Goal: Task Accomplishment & Management: Complete application form

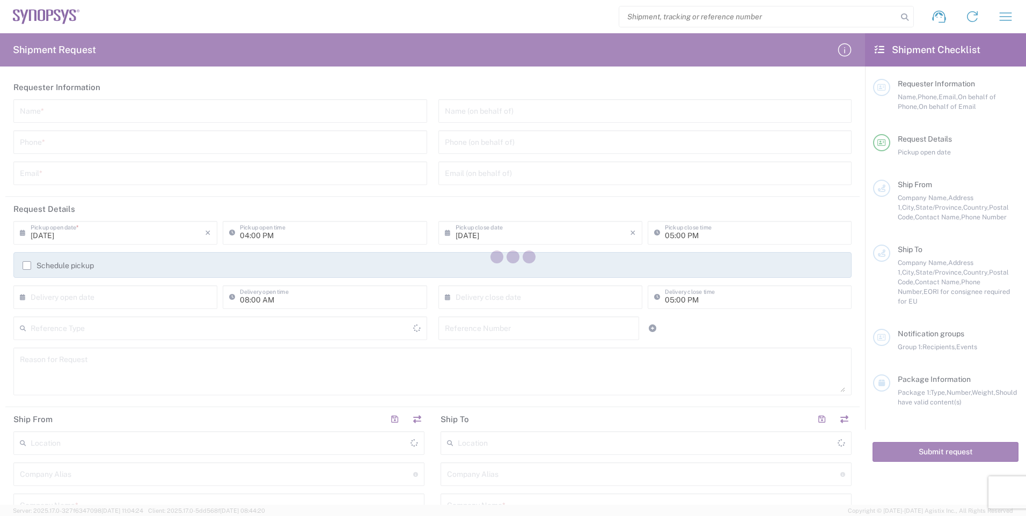
click at [179, 113] on div at bounding box center [513, 258] width 1026 height 516
type input "[GEOGRAPHIC_DATA]"
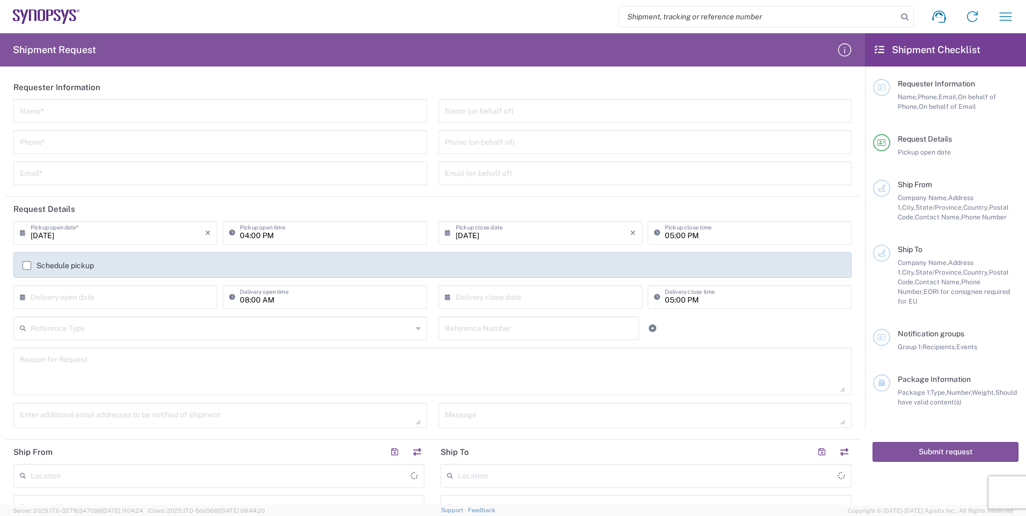
click at [177, 113] on input "text" at bounding box center [220, 110] width 401 height 19
type input "[PERSON_NAME]"
type input "6133695189"
type input "[EMAIL_ADDRESS][DOMAIN_NAME]"
type input "Syntronic Production Service"
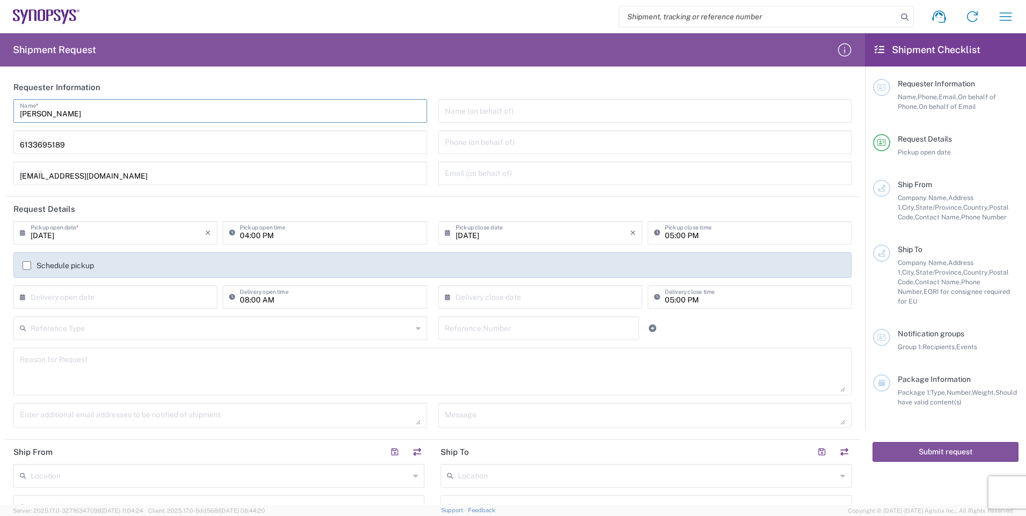
type input "[STREET_ADDRESS]"
type input "[GEOGRAPHIC_DATA]"
type input "K2S1E9"
type input "[PERSON_NAME]"
type input "6133695189"
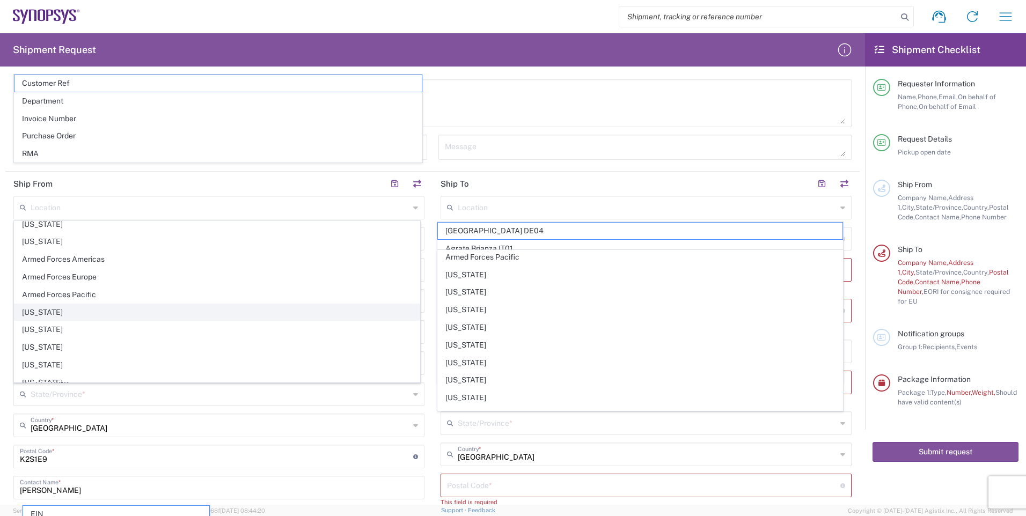
scroll to position [107, 0]
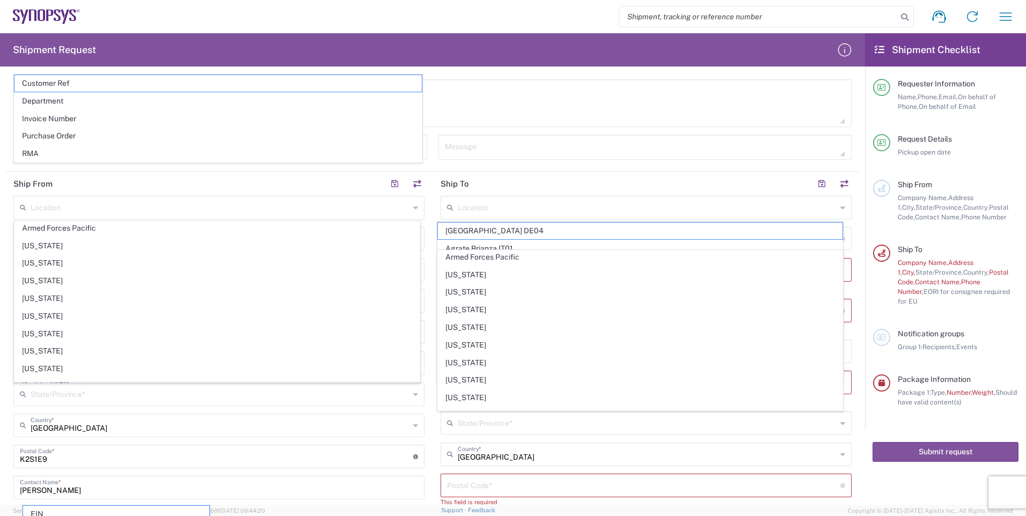
click at [425, 393] on main "Location [GEOGRAPHIC_DATA] DE04 Agrate Brianza IT01 [GEOGRAPHIC_DATA] DE02 [GEO…" at bounding box center [218, 413] width 427 height 434
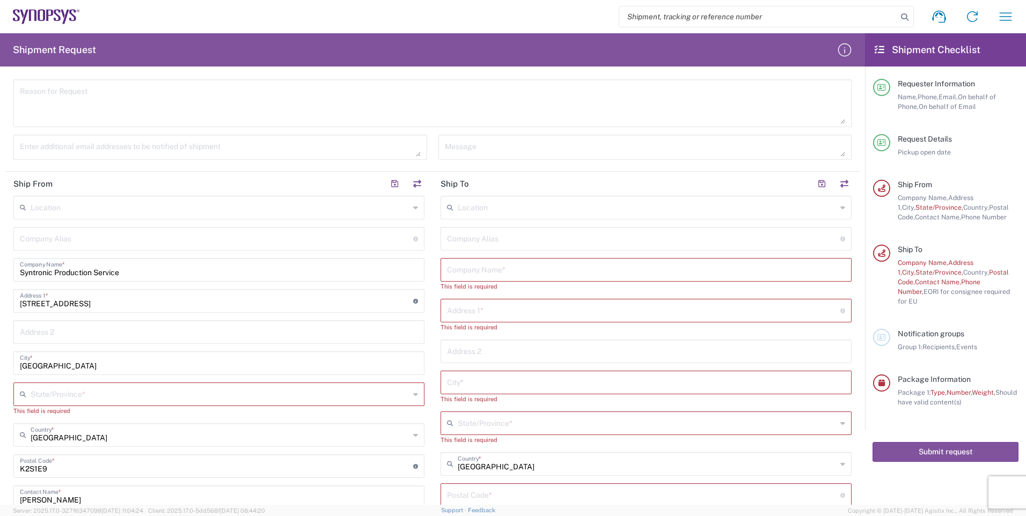
scroll to position [376, 0]
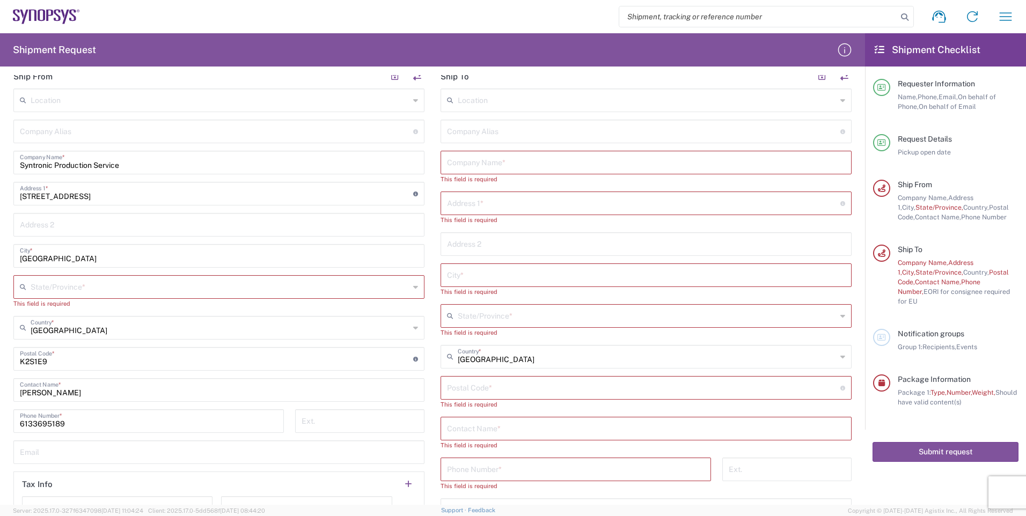
click at [413, 328] on icon at bounding box center [415, 327] width 5 height 17
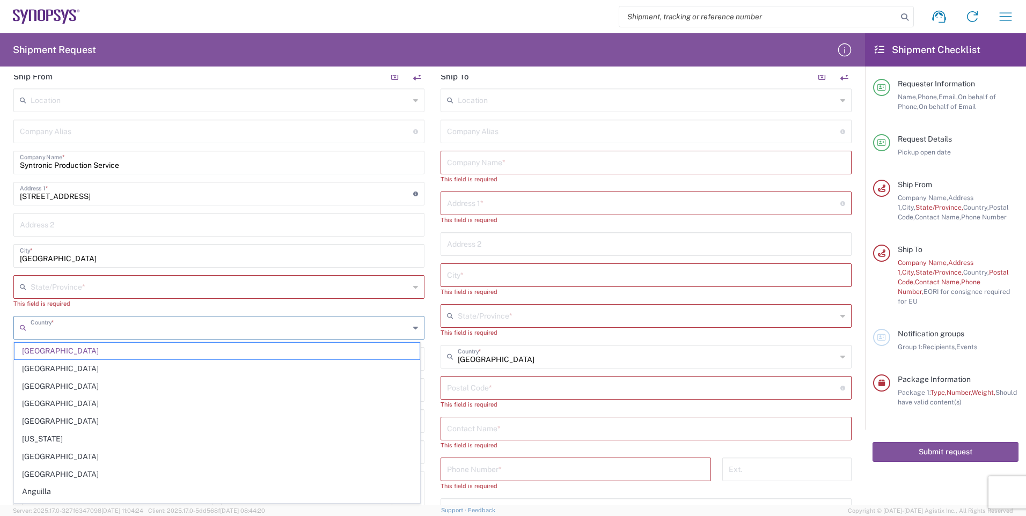
click at [410, 304] on div "This field is required" at bounding box center [218, 304] width 411 height 10
type input "[GEOGRAPHIC_DATA]"
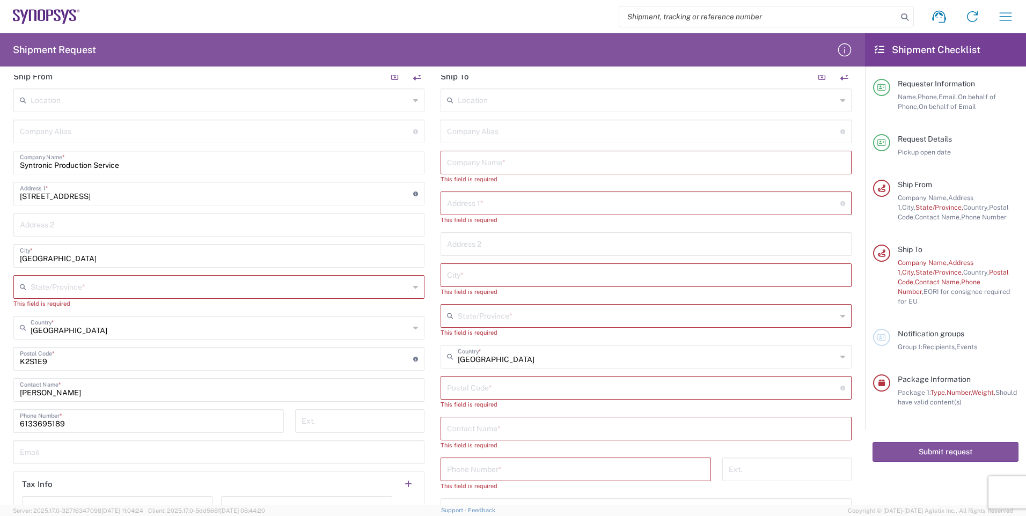
click at [413, 286] on icon at bounding box center [415, 286] width 5 height 17
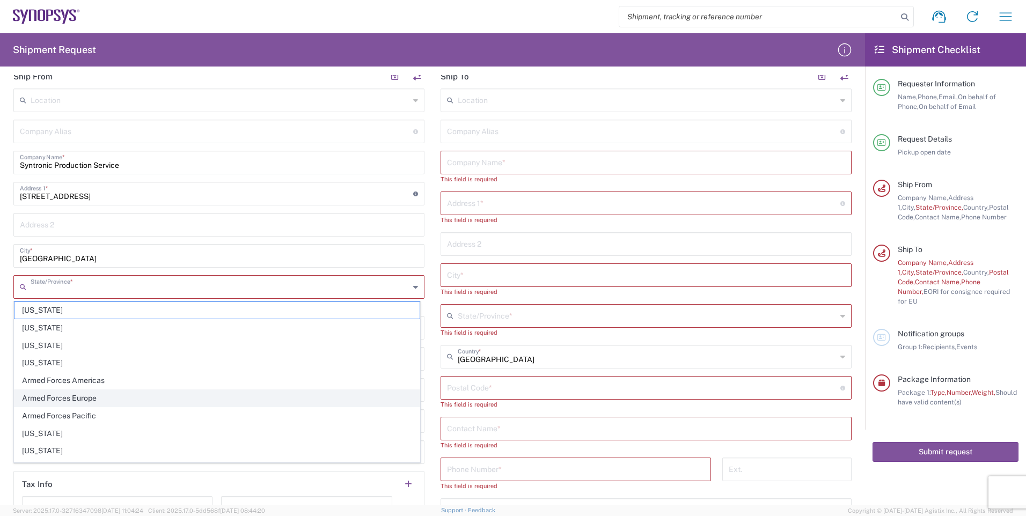
scroll to position [161, 0]
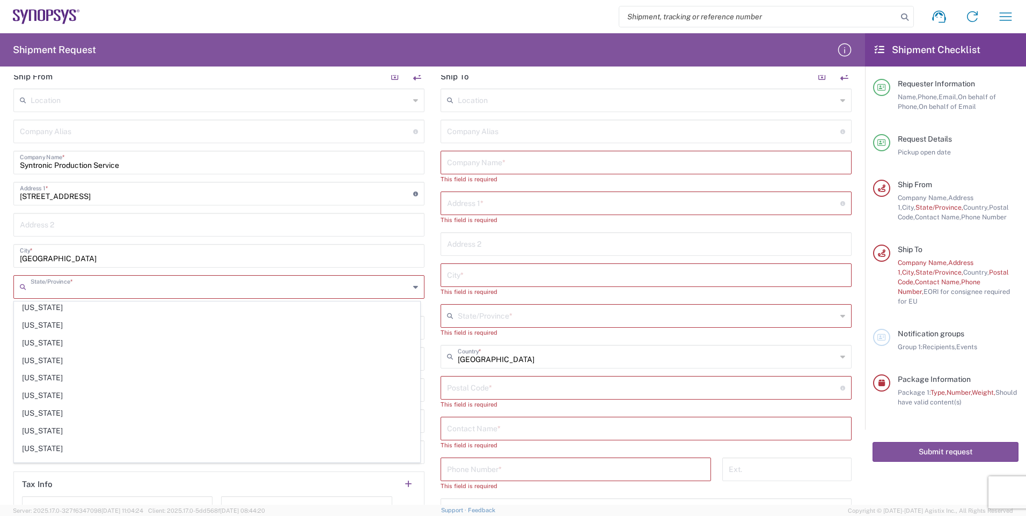
click at [432, 358] on main "Location [GEOGRAPHIC_DATA] DE04 Agrate Brianza IT01 [GEOGRAPHIC_DATA] DE02 [GEO…" at bounding box center [645, 339] width 427 height 501
click at [351, 327] on input "text" at bounding box center [220, 327] width 379 height 19
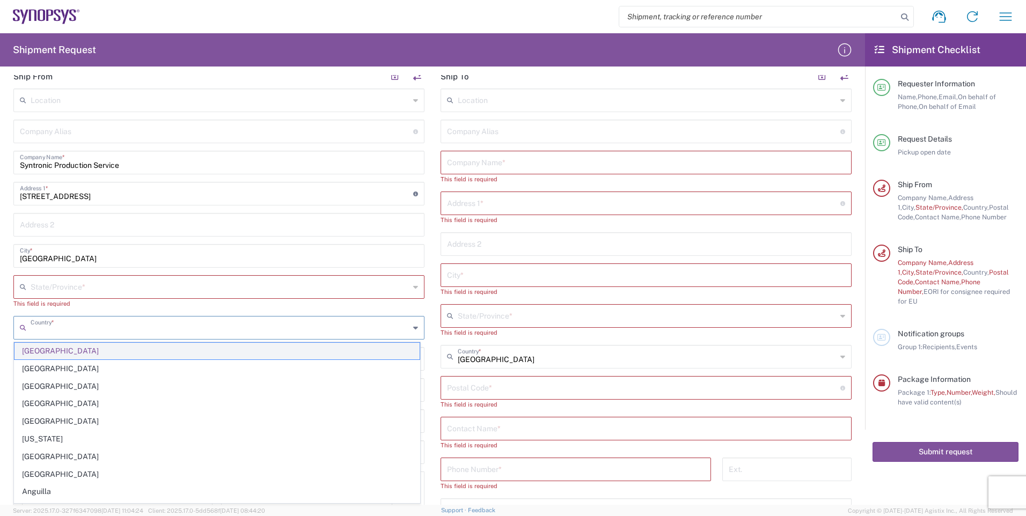
type input "[GEOGRAPHIC_DATA]"
type input "[EMAIL_ADDRESS][DOMAIN_NAME]"
type input "Purchase Order"
type input "Brain Corp"
type input "[GEOGRAPHIC_DATA]"
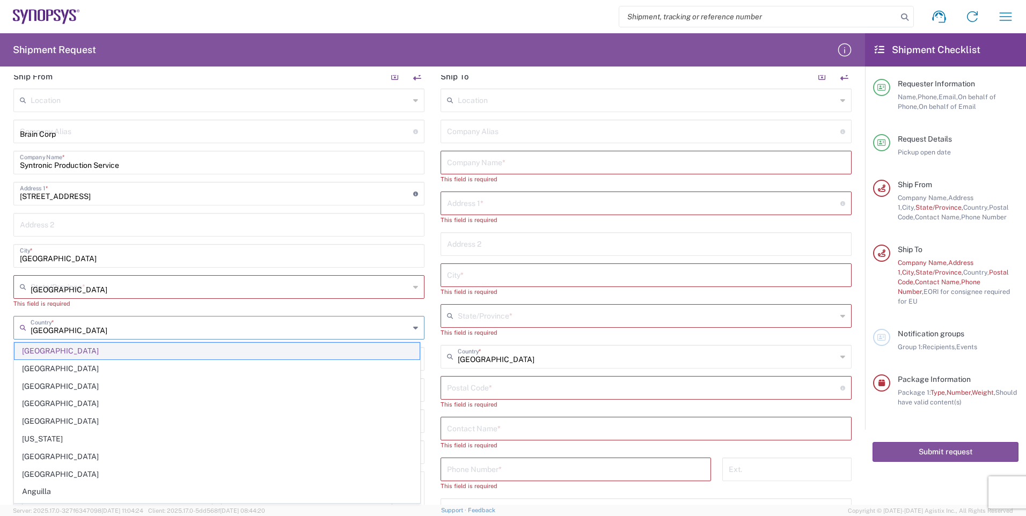
type input "syn"
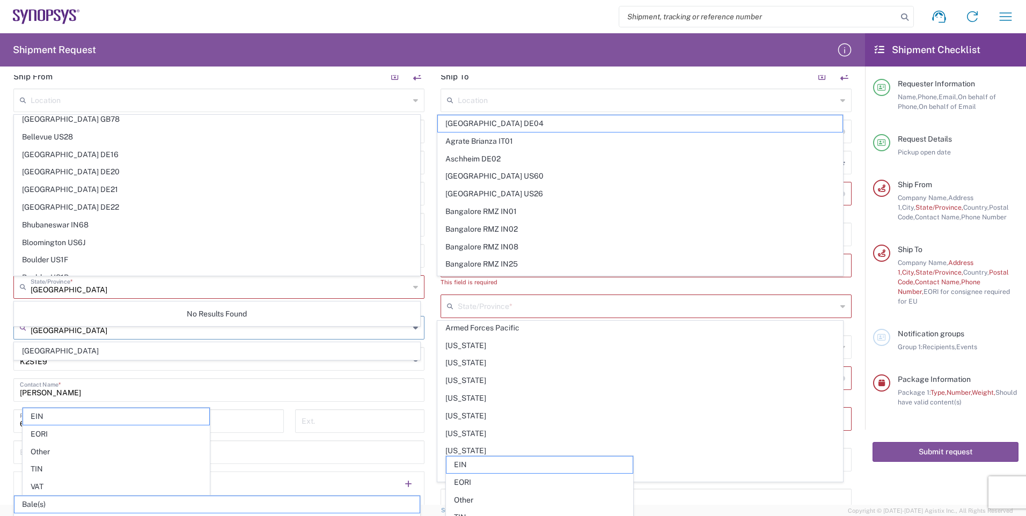
scroll to position [0, 0]
click at [76, 288] on input "[GEOGRAPHIC_DATA]" at bounding box center [220, 286] width 379 height 19
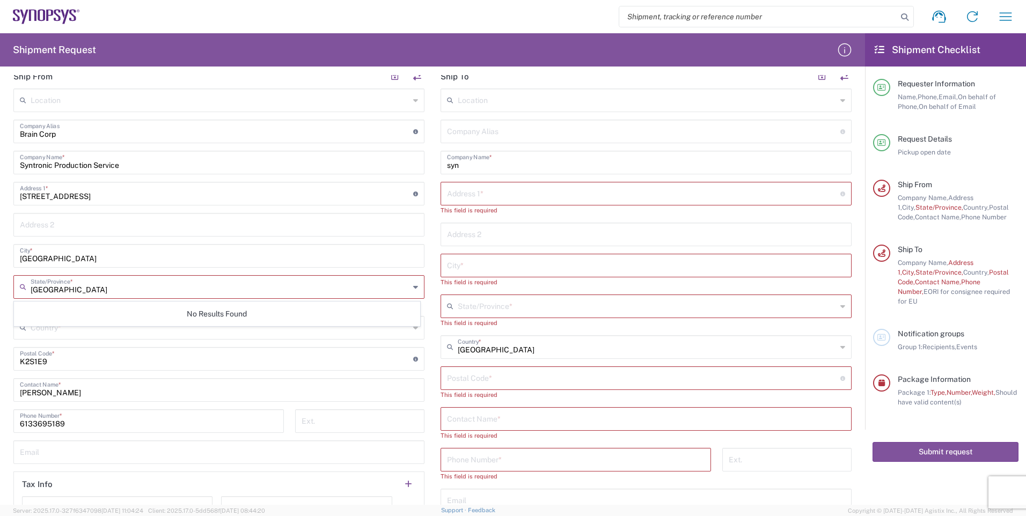
click at [424, 373] on main "Location [GEOGRAPHIC_DATA] DE04 Agrate Brianza IT01 [GEOGRAPHIC_DATA] DE02 [GEO…" at bounding box center [218, 310] width 427 height 443
click at [413, 285] on icon at bounding box center [415, 286] width 5 height 17
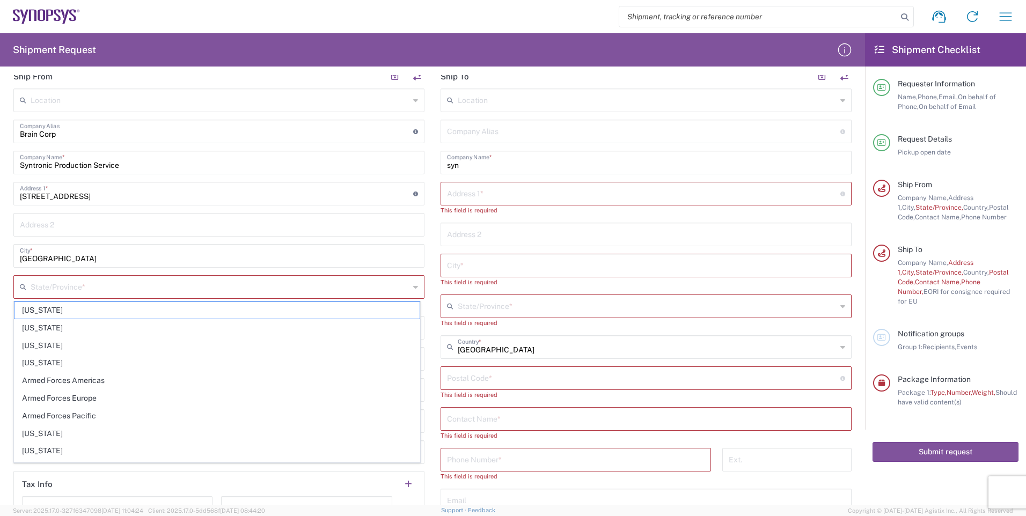
click at [428, 349] on main "Location [GEOGRAPHIC_DATA] DE04 Agrate Brianza IT01 [GEOGRAPHIC_DATA] DE02 [GEO…" at bounding box center [218, 310] width 427 height 443
click at [201, 331] on input "text" at bounding box center [220, 327] width 379 height 19
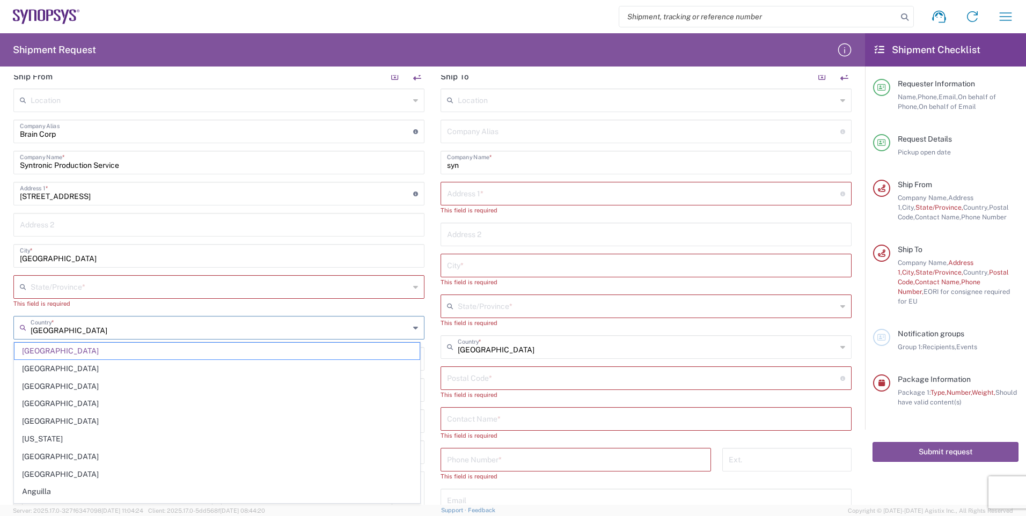
drag, startPoint x: 99, startPoint y: 330, endPoint x: -10, endPoint y: 325, distance: 109.1
click at [0, 325] on html "Shipment request Shipment tracking Employee non-product shipment request My shi…" at bounding box center [513, 258] width 1026 height 516
type input "[GEOGRAPHIC_DATA]"
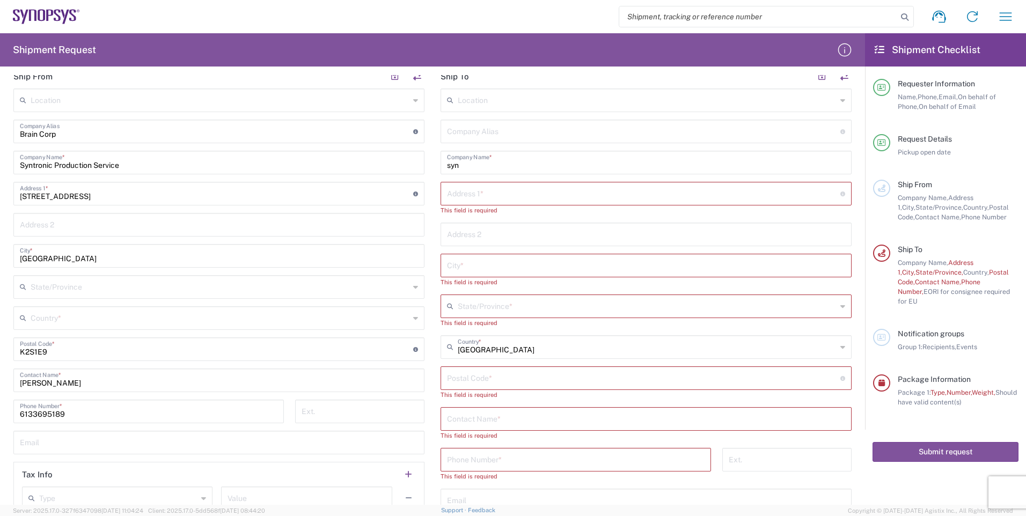
drag, startPoint x: 412, startPoint y: 283, endPoint x: 404, endPoint y: 284, distance: 7.5
click at [413, 283] on icon at bounding box center [415, 286] width 5 height 17
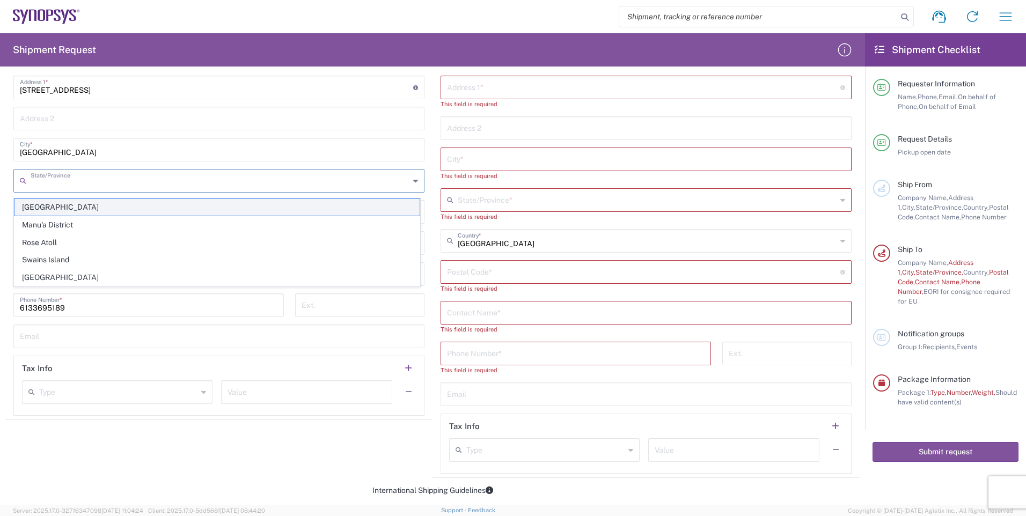
scroll to position [483, 0]
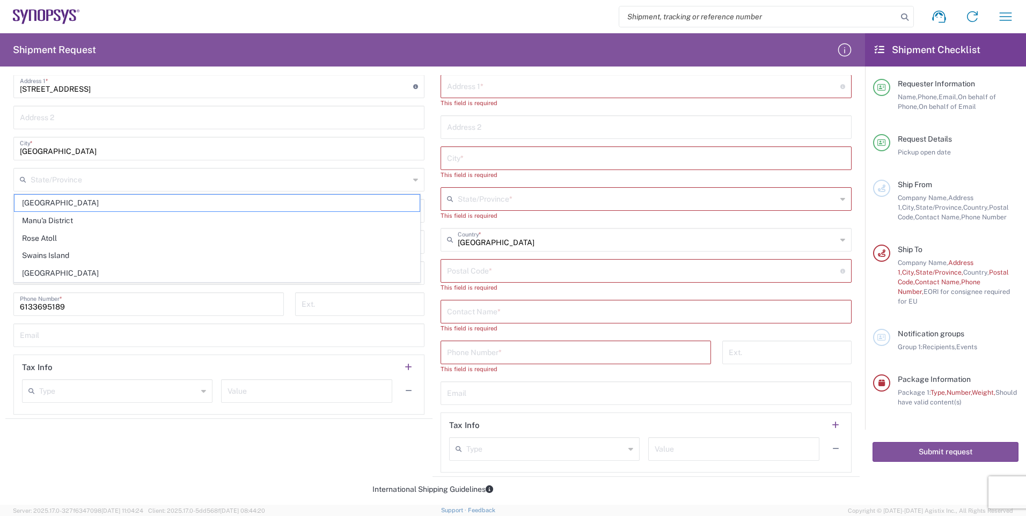
click at [432, 382] on main "Location [GEOGRAPHIC_DATA] DE04 Agrate Brianza IT01 [GEOGRAPHIC_DATA] DE02 [GEO…" at bounding box center [645, 226] width 427 height 491
click at [375, 208] on input "text" at bounding box center [220, 210] width 379 height 19
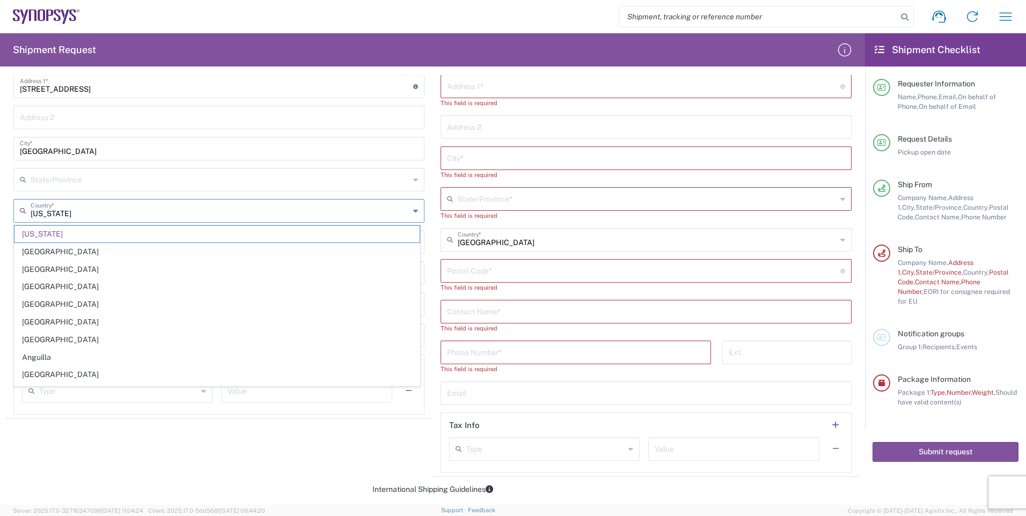
drag, startPoint x: 105, startPoint y: 210, endPoint x: 9, endPoint y: 210, distance: 96.0
click at [9, 210] on main "Location [GEOGRAPHIC_DATA] DE04 Agrate Brianza IT01 [GEOGRAPHIC_DATA] DE02 [GEO…" at bounding box center [218, 198] width 427 height 434
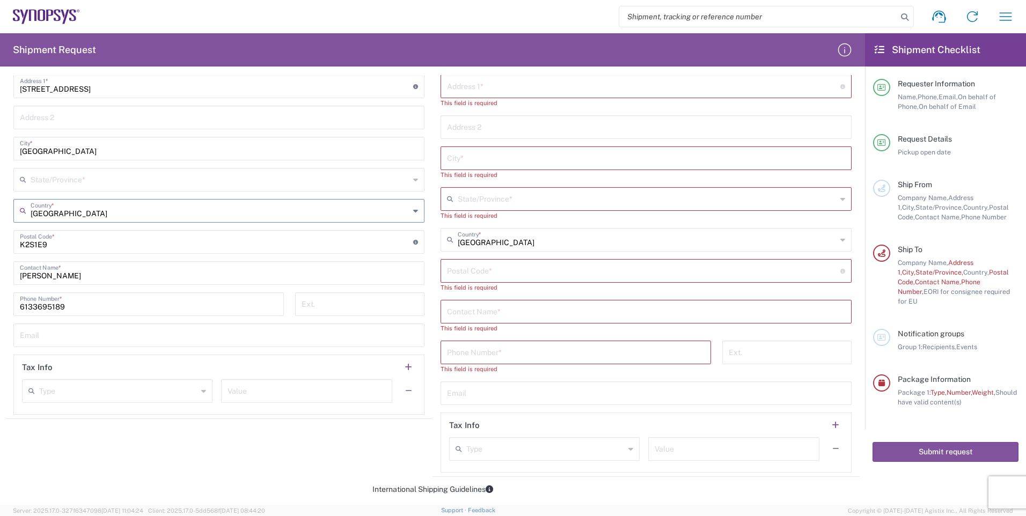
type input "[GEOGRAPHIC_DATA]"
click at [406, 180] on div "State/Province *" at bounding box center [218, 180] width 411 height 24
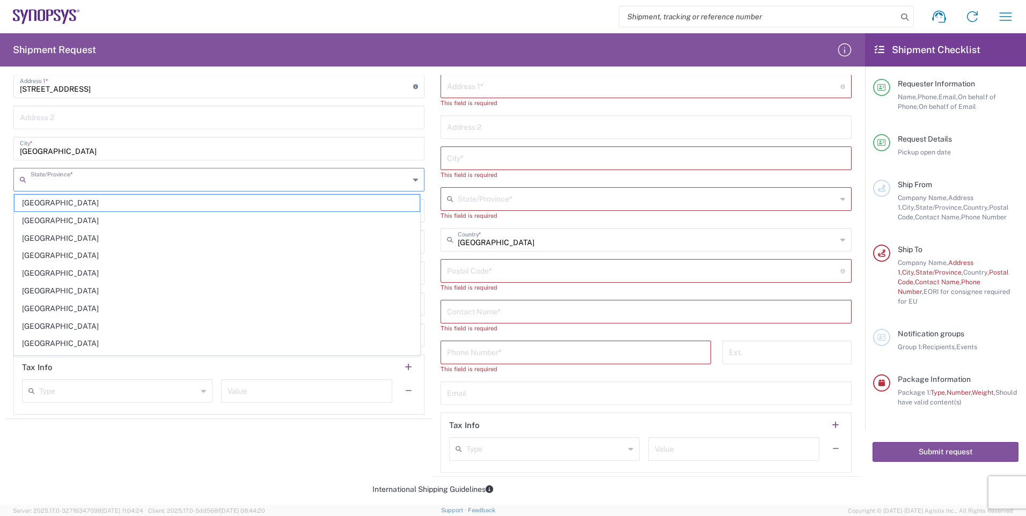
click at [38, 346] on span "[GEOGRAPHIC_DATA]" at bounding box center [216, 343] width 405 height 17
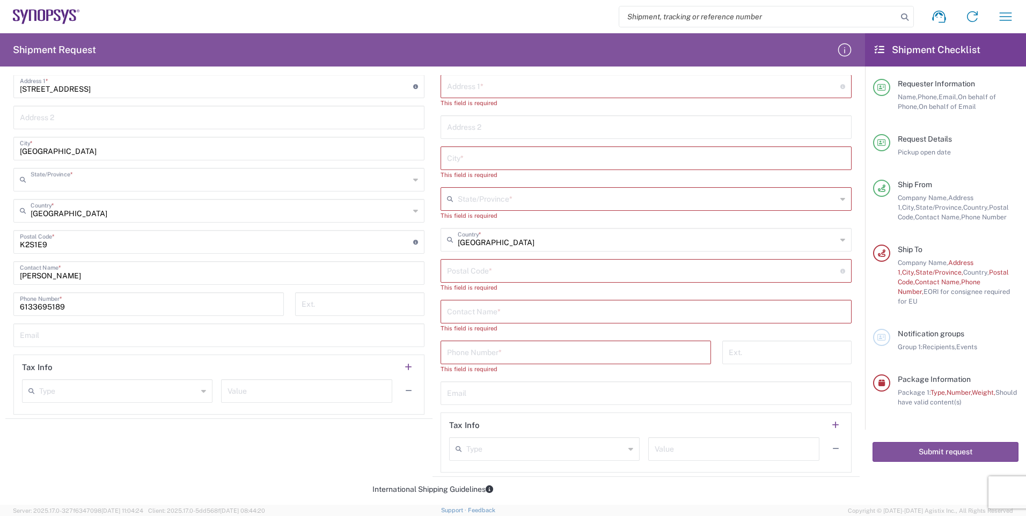
type input "[GEOGRAPHIC_DATA]"
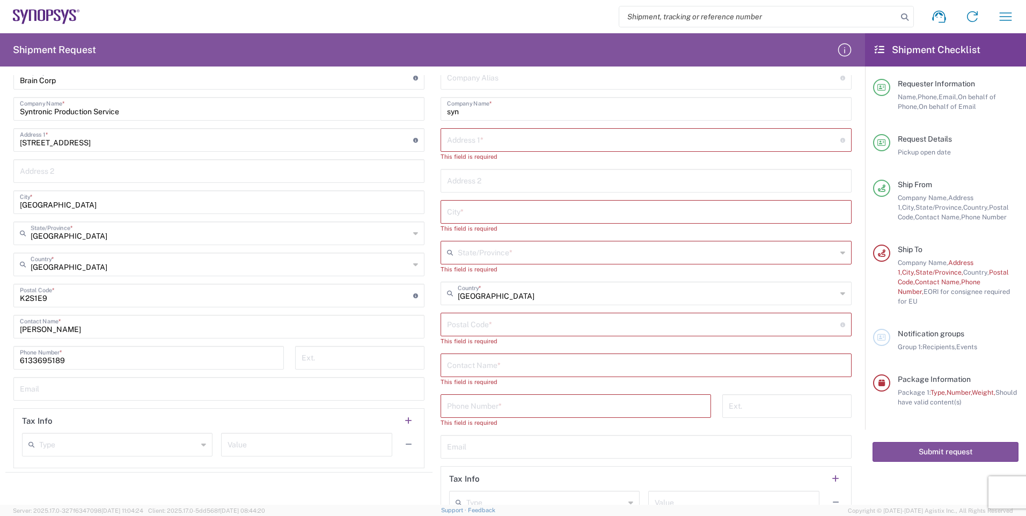
scroll to position [322, 0]
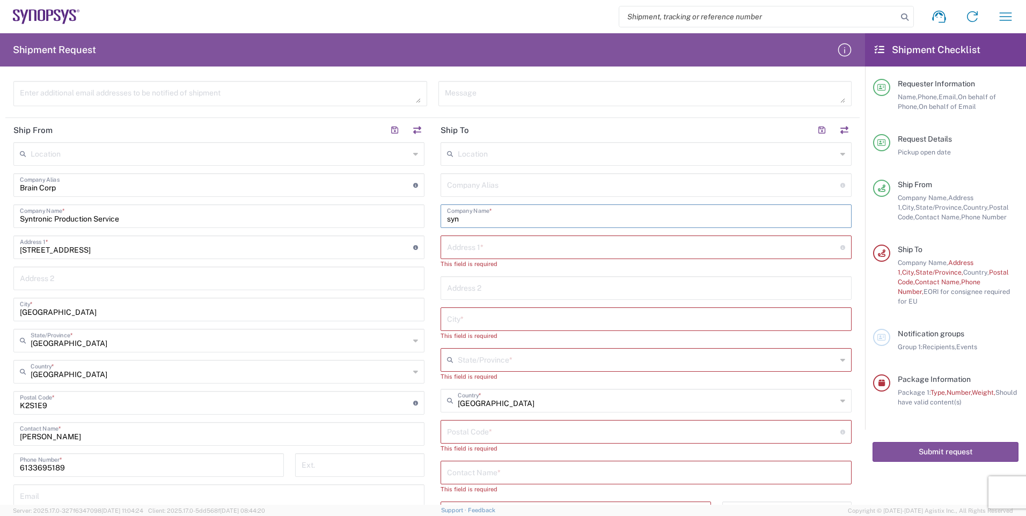
drag, startPoint x: 473, startPoint y: 217, endPoint x: 434, endPoint y: 217, distance: 39.2
click at [434, 217] on main "Location [GEOGRAPHIC_DATA] DE04 Agrate Brianza IT01 [GEOGRAPHIC_DATA] DE02 [GEO…" at bounding box center [645, 387] width 427 height 491
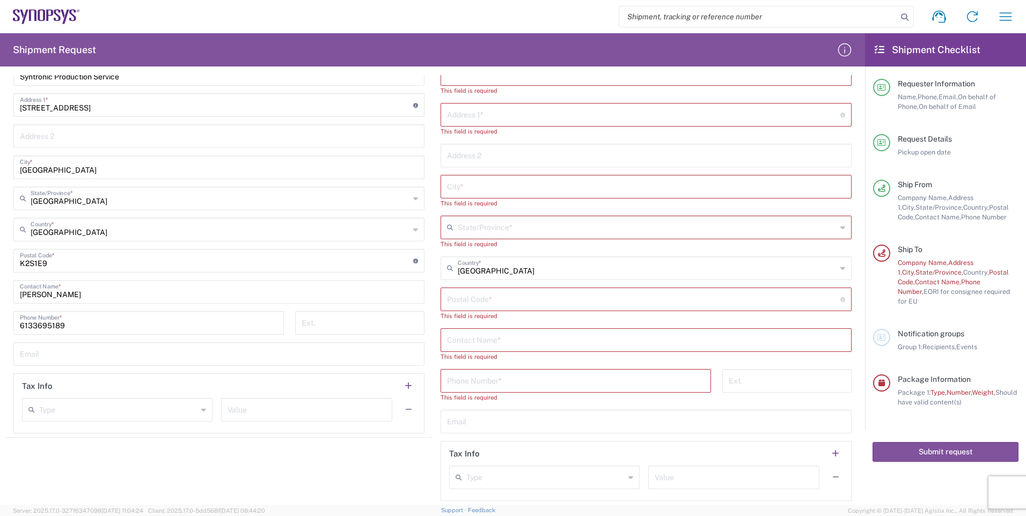
scroll to position [483, 0]
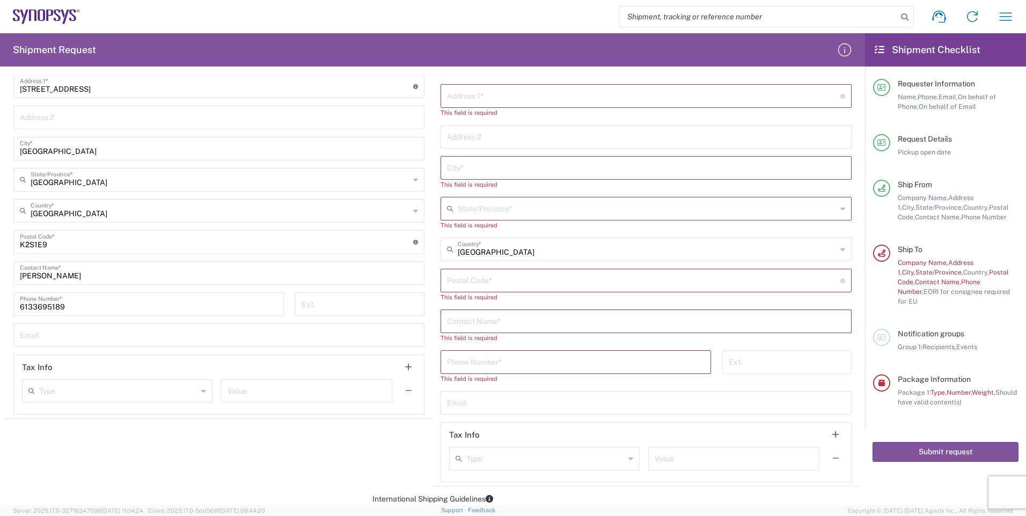
click at [524, 321] on input "text" at bounding box center [646, 320] width 398 height 19
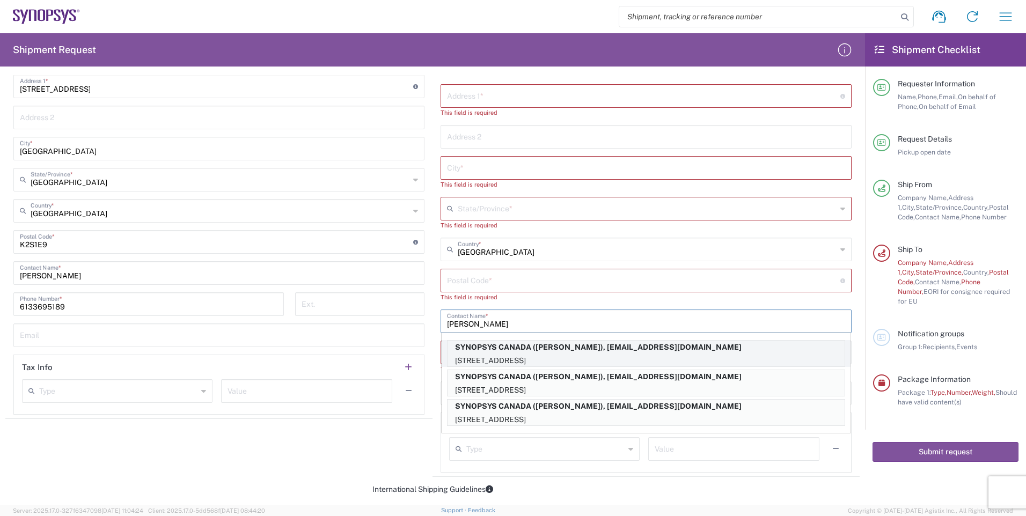
type input "[PERSON_NAME]"
click at [592, 348] on p "SYNOPSYS CANADA ([PERSON_NAME]), [EMAIL_ADDRESS][DOMAIN_NAME]" at bounding box center [645, 347] width 397 height 13
type input "SYNOPSYS CANADA"
type input "[STREET_ADDRESS]"
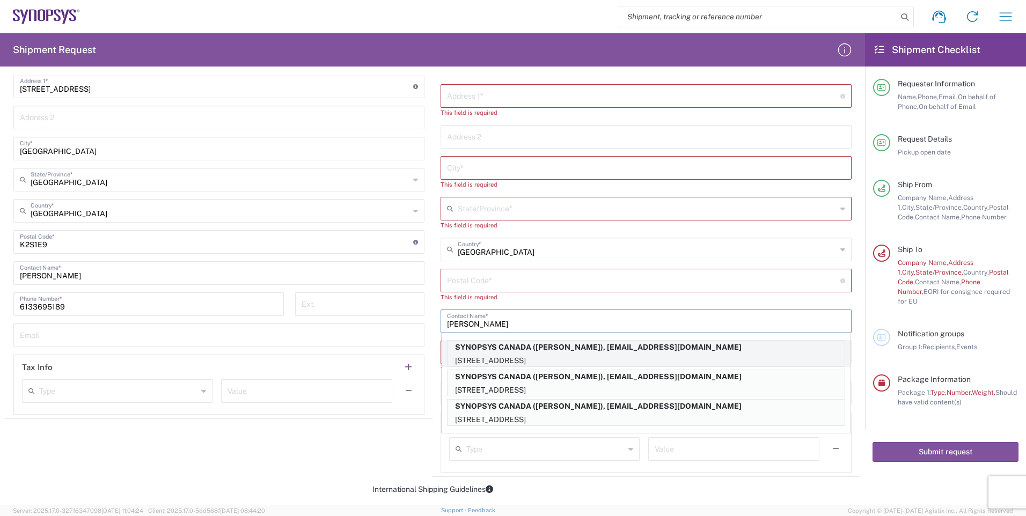
type input "SUITE 900"
type input "[GEOGRAPHIC_DATA]"
type input "L5B1M2"
type input "[PERSON_NAME]"
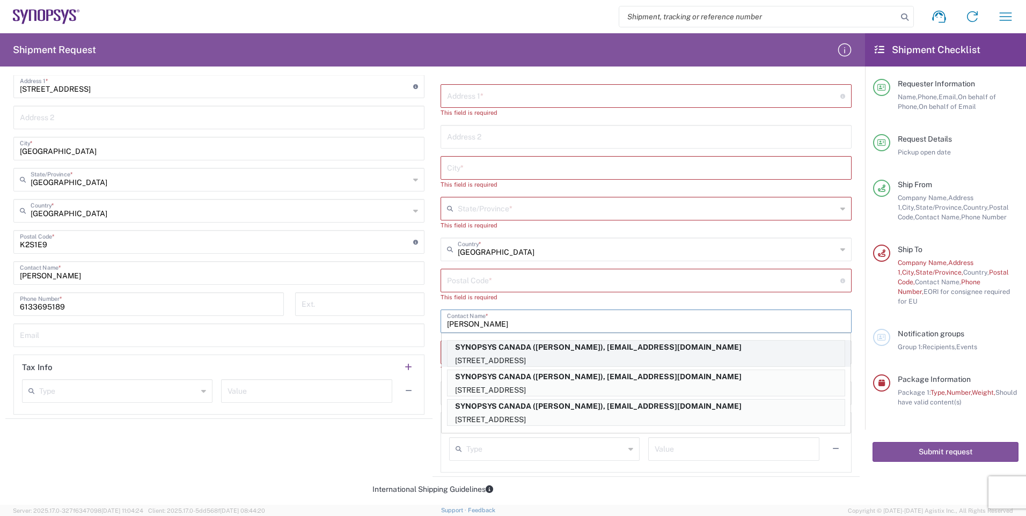
type input "9052738498"
type input "[EMAIL_ADDRESS][DOMAIN_NAME]"
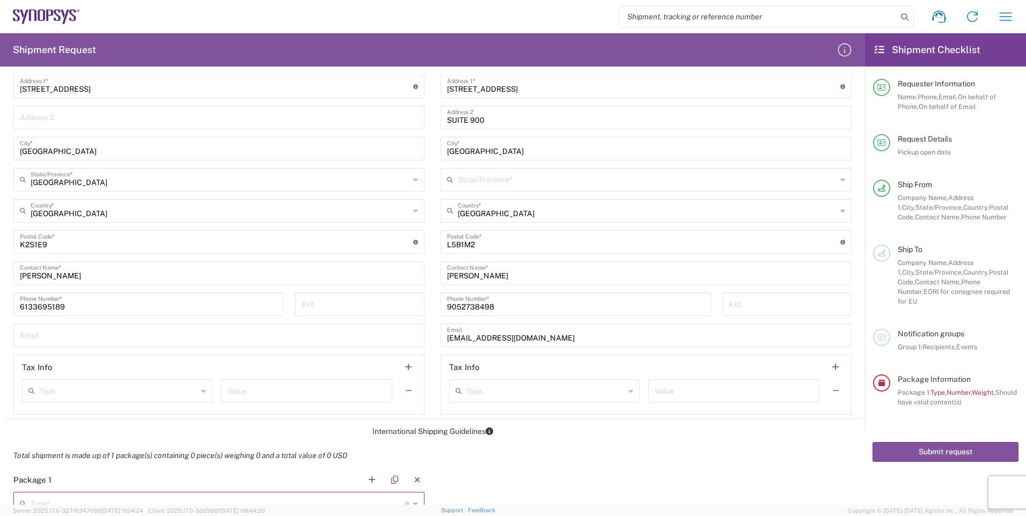
click at [837, 180] on div "State/Province *" at bounding box center [646, 180] width 411 height 24
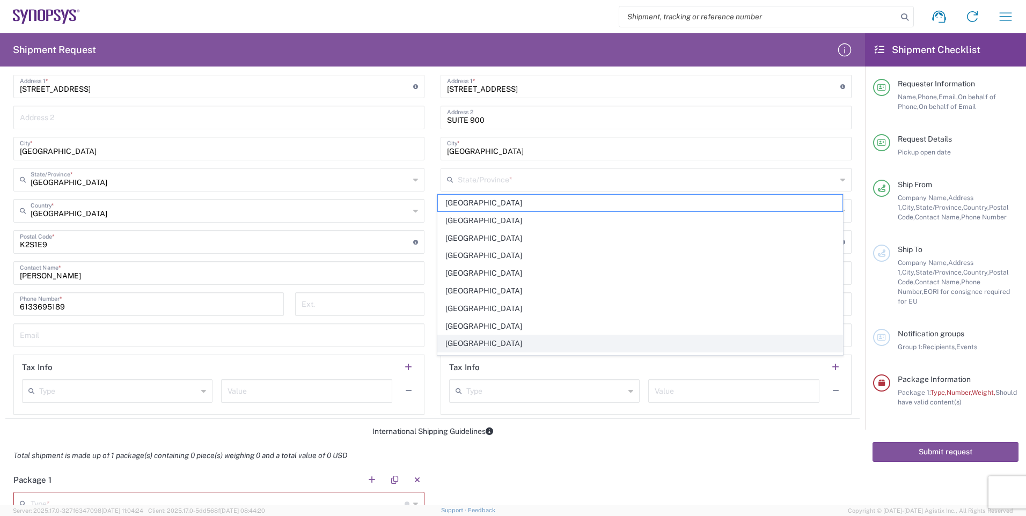
click at [516, 348] on span "[GEOGRAPHIC_DATA]" at bounding box center [640, 343] width 405 height 17
type input "[GEOGRAPHIC_DATA]"
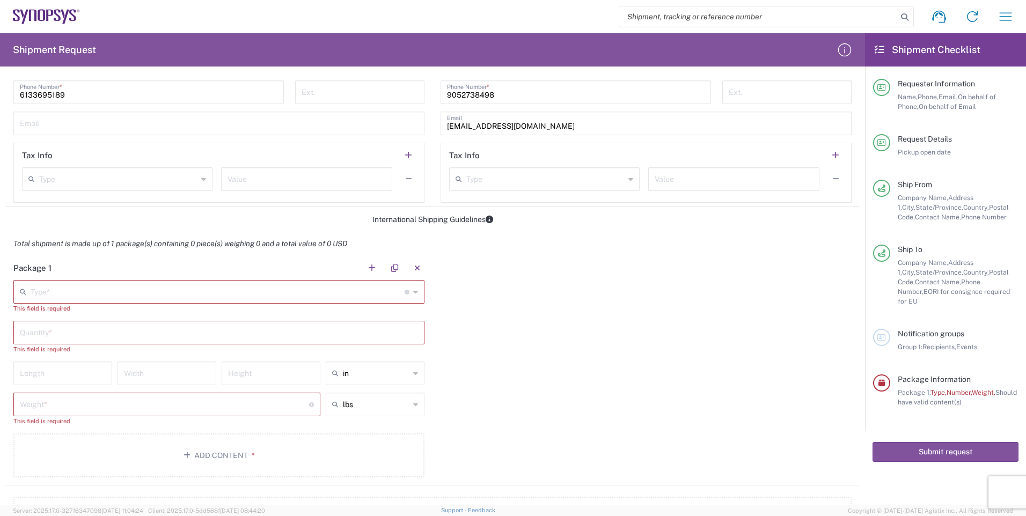
scroll to position [698, 0]
click at [416, 291] on div "Type * Material used to package goods" at bounding box center [218, 289] width 411 height 24
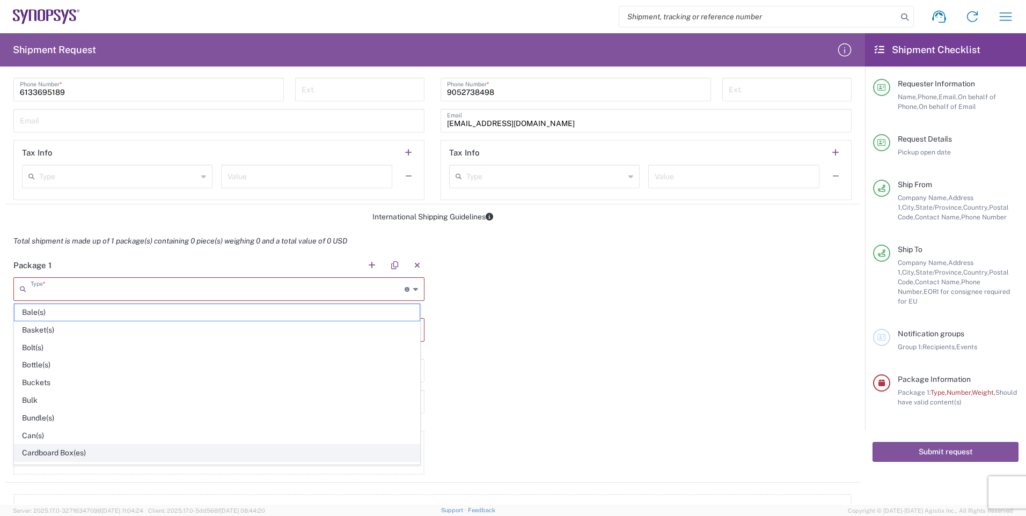
click at [69, 449] on span "Cardboard Box(es)" at bounding box center [216, 453] width 405 height 17
type input "Cardboard Box(es)"
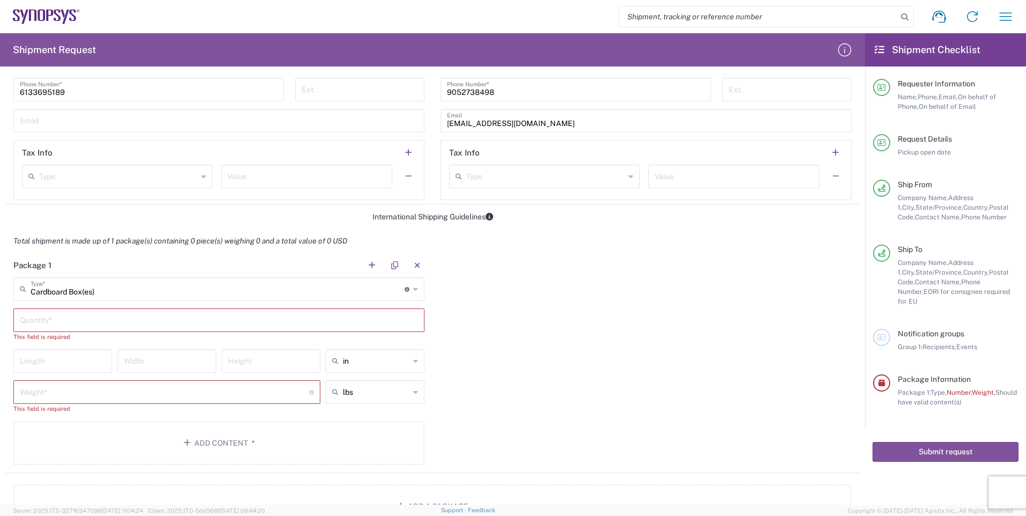
click at [322, 315] on input "text" at bounding box center [219, 319] width 398 height 19
type input "1"
click at [83, 348] on input "number" at bounding box center [63, 350] width 86 height 19
type input "22"
type input "14"
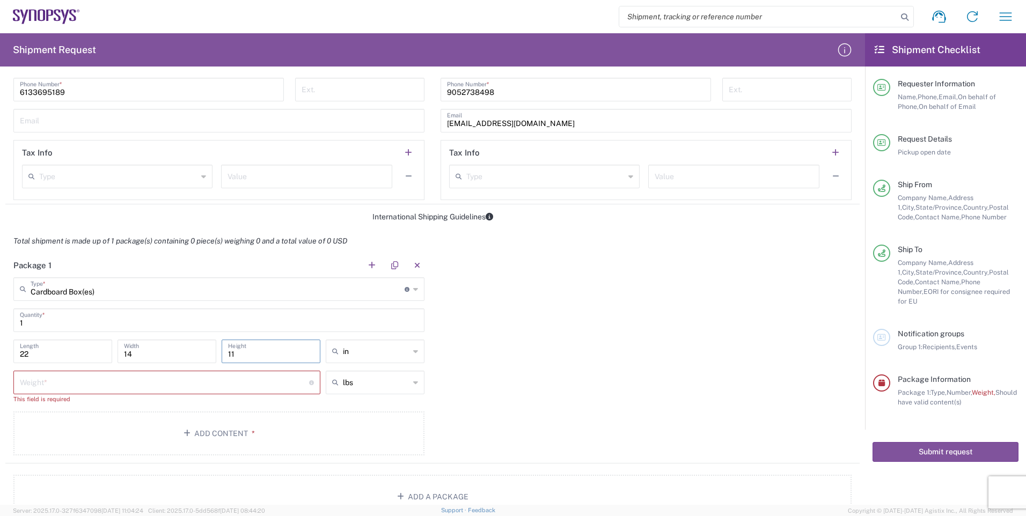
type input "11"
click at [83, 381] on input "number" at bounding box center [164, 381] width 289 height 19
type input "13"
click at [480, 372] on div "Package 1 Cardboard Box(es) Type * Material used to package goods Bale(s) Baske…" at bounding box center [432, 353] width 854 height 201
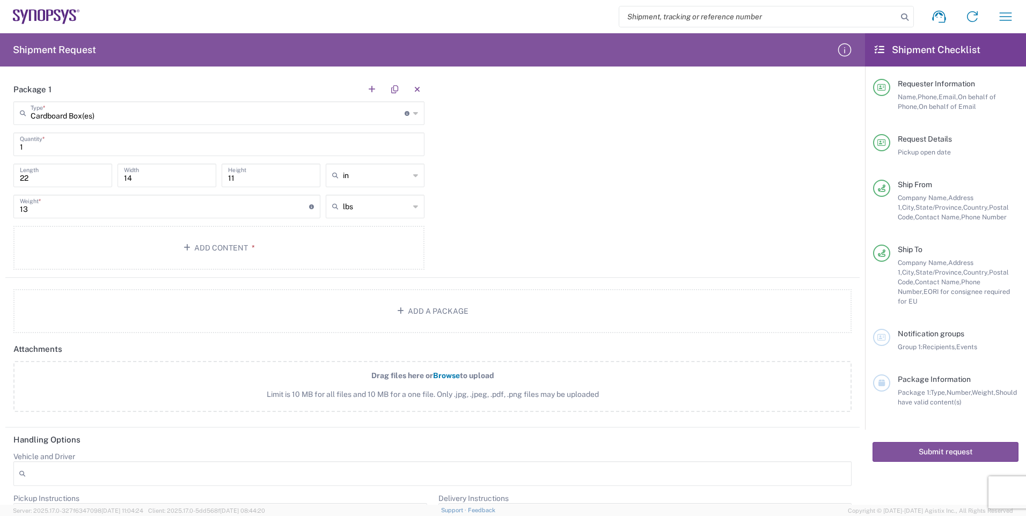
scroll to position [845, 0]
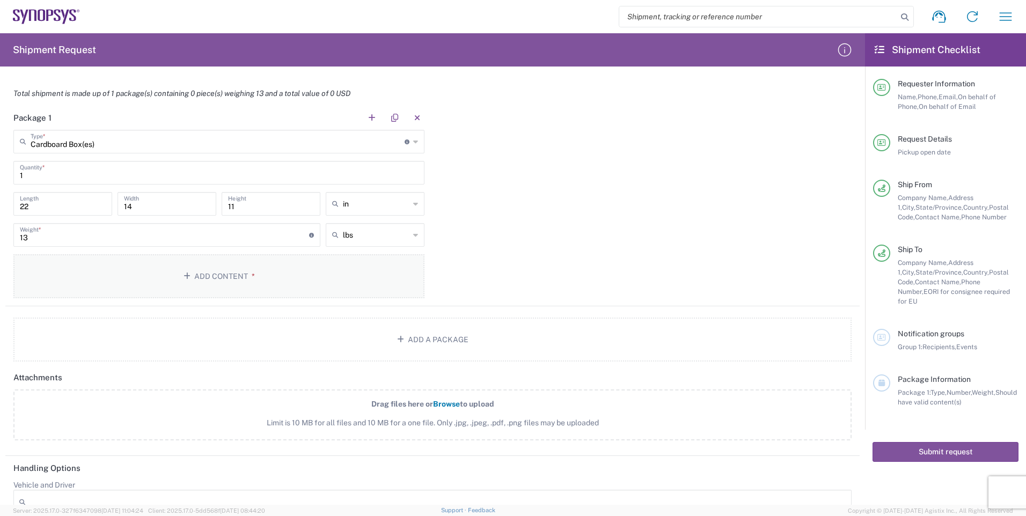
click at [234, 272] on button "Add Content *" at bounding box center [218, 276] width 411 height 44
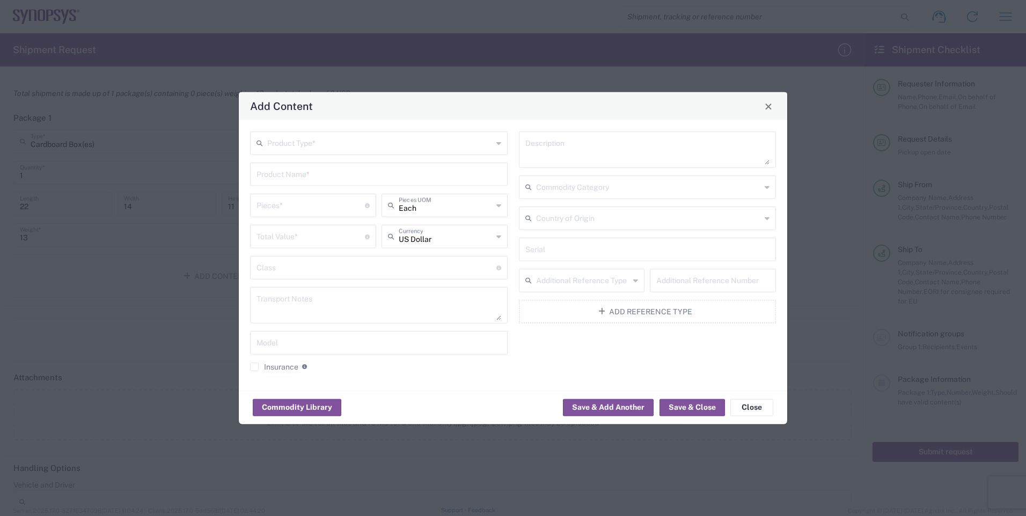
click at [498, 142] on icon at bounding box center [498, 143] width 5 height 17
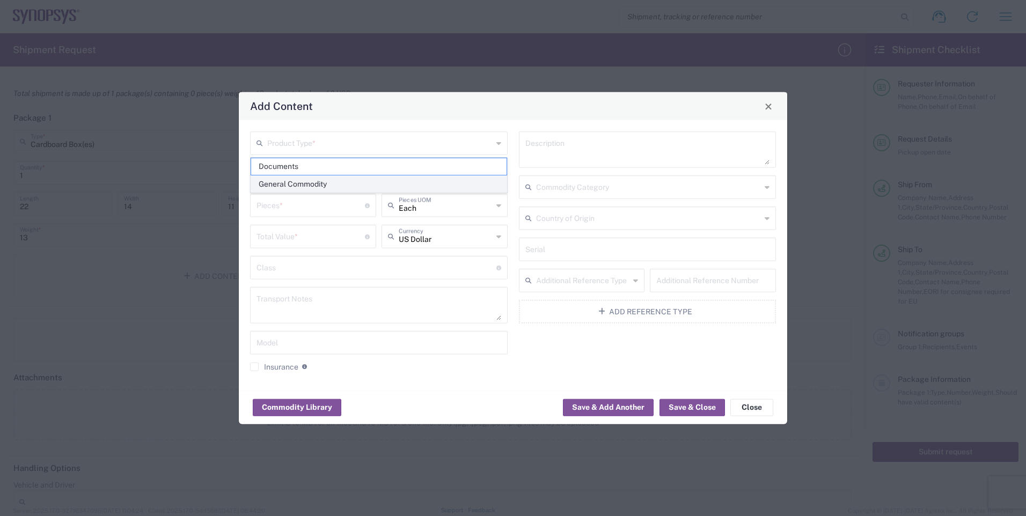
click at [289, 180] on span "General Commodity" at bounding box center [378, 184] width 255 height 17
type input "General Commodity"
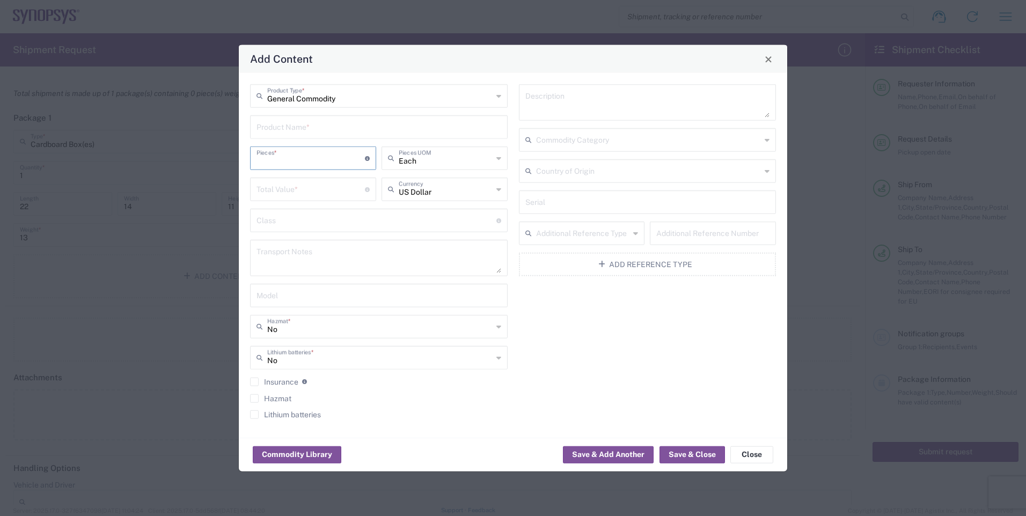
click at [339, 157] on input "number" at bounding box center [310, 157] width 108 height 19
type input "14"
click at [315, 188] on input "number" at bounding box center [310, 188] width 108 height 19
type input "20978.86"
click at [688, 456] on button "Save & Close" at bounding box center [691, 454] width 65 height 17
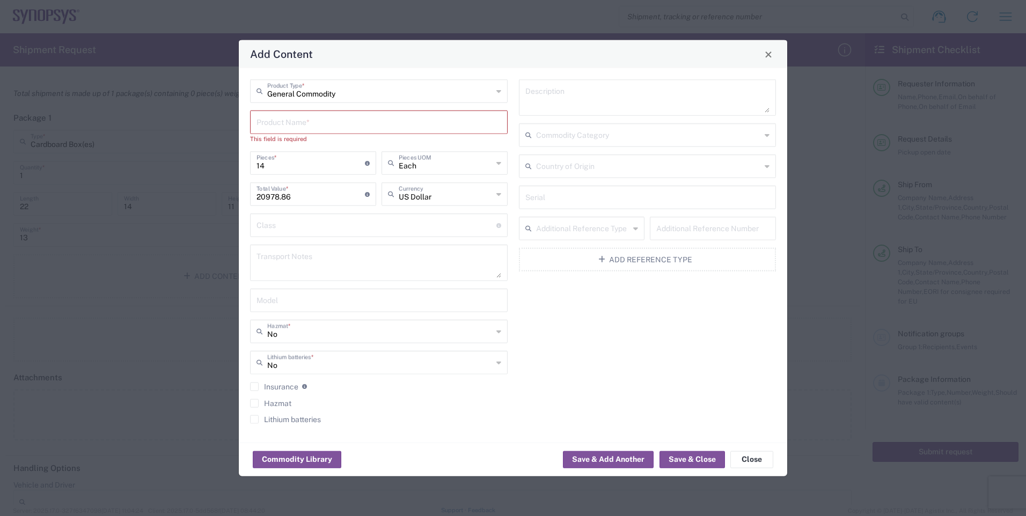
click at [332, 118] on input "text" at bounding box center [378, 121] width 245 height 19
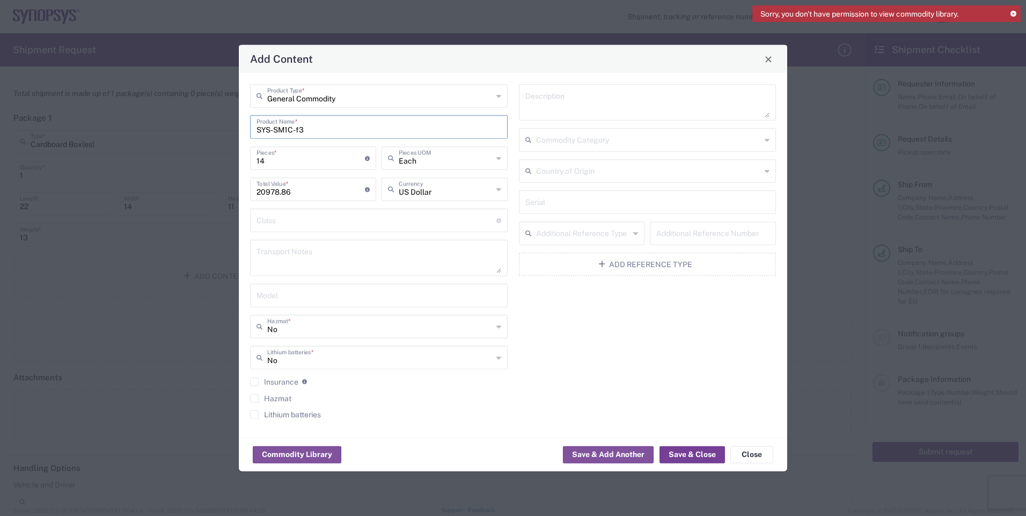
type input "SYS-SM1C-f3"
click at [687, 454] on button "Save & Close" at bounding box center [691, 454] width 65 height 17
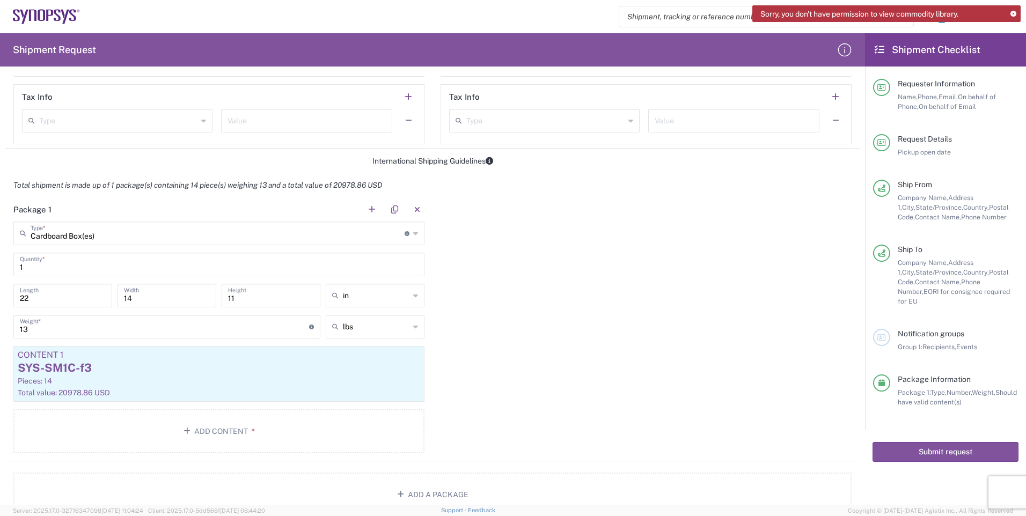
scroll to position [747, 0]
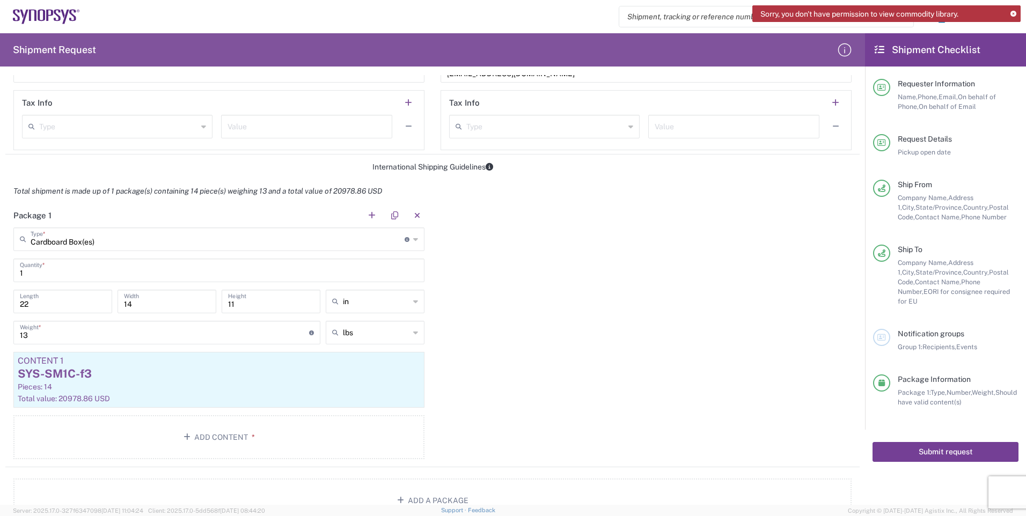
click at [949, 442] on button "Submit request" at bounding box center [945, 452] width 146 height 20
